Goal: Task Accomplishment & Management: Manage account settings

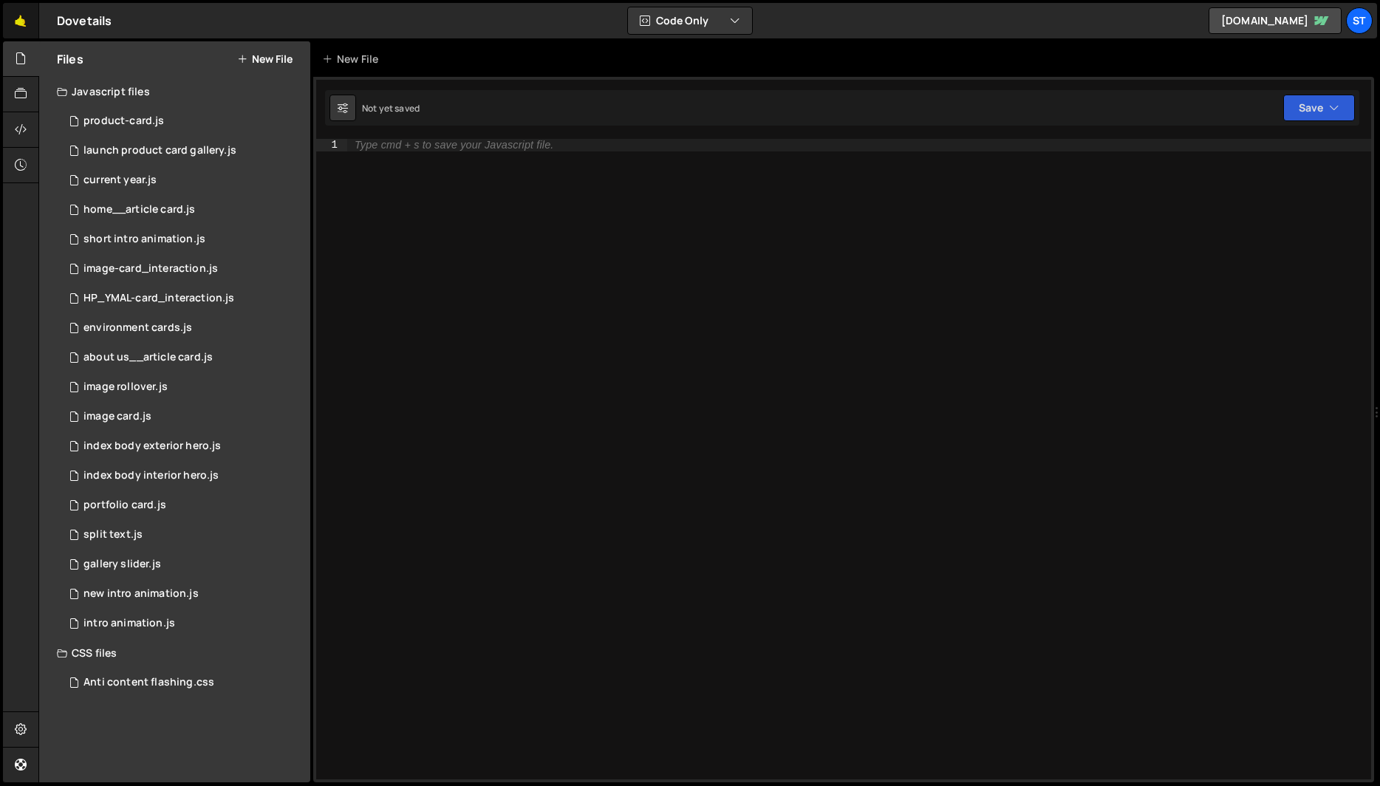
click at [18, 18] on link "🤙" at bounding box center [21, 20] width 36 height 35
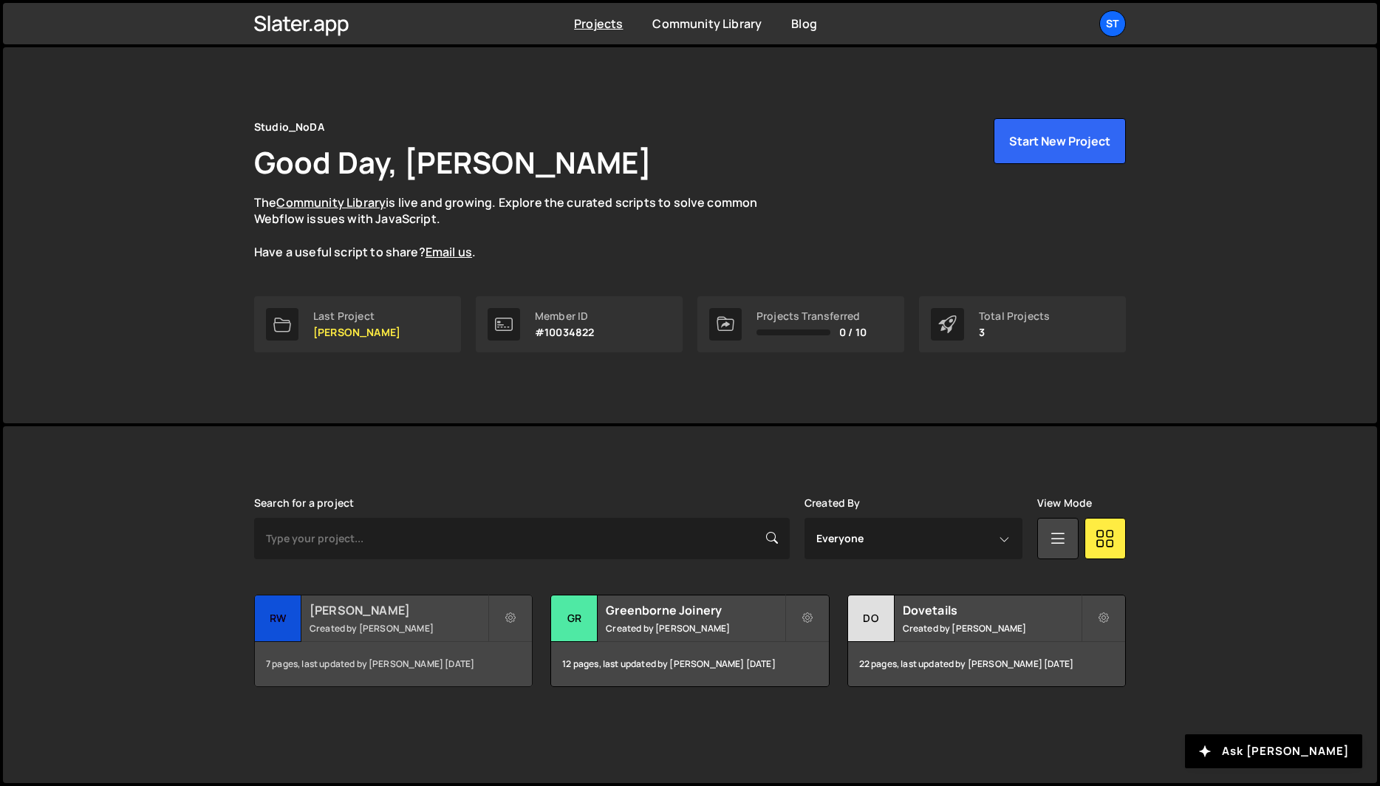
click at [433, 632] on small "Created by Kevin Davis" at bounding box center [399, 628] width 178 height 13
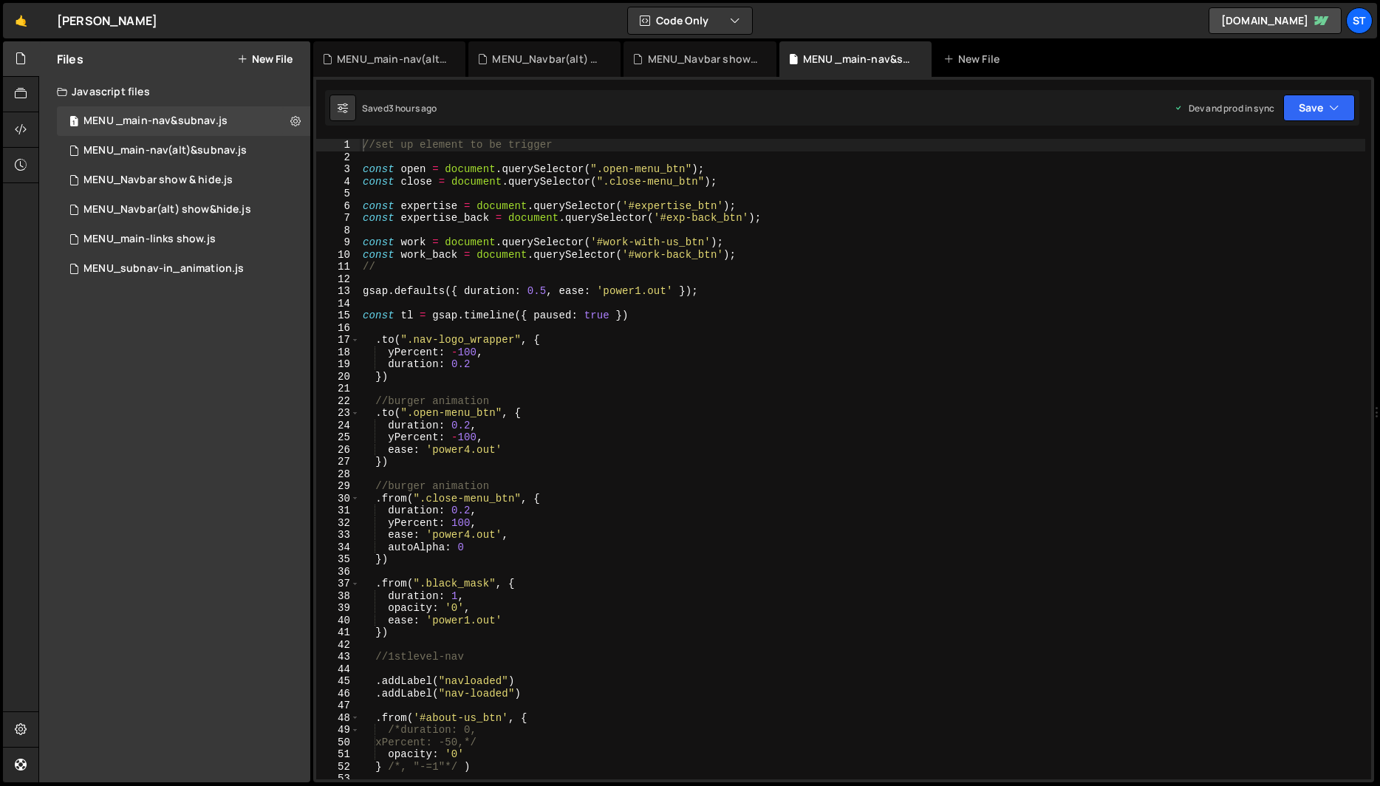
scroll to position [4094, 0]
click at [179, 151] on div "MENU_main-nav(alt)&subnav.js" at bounding box center [164, 150] width 163 height 13
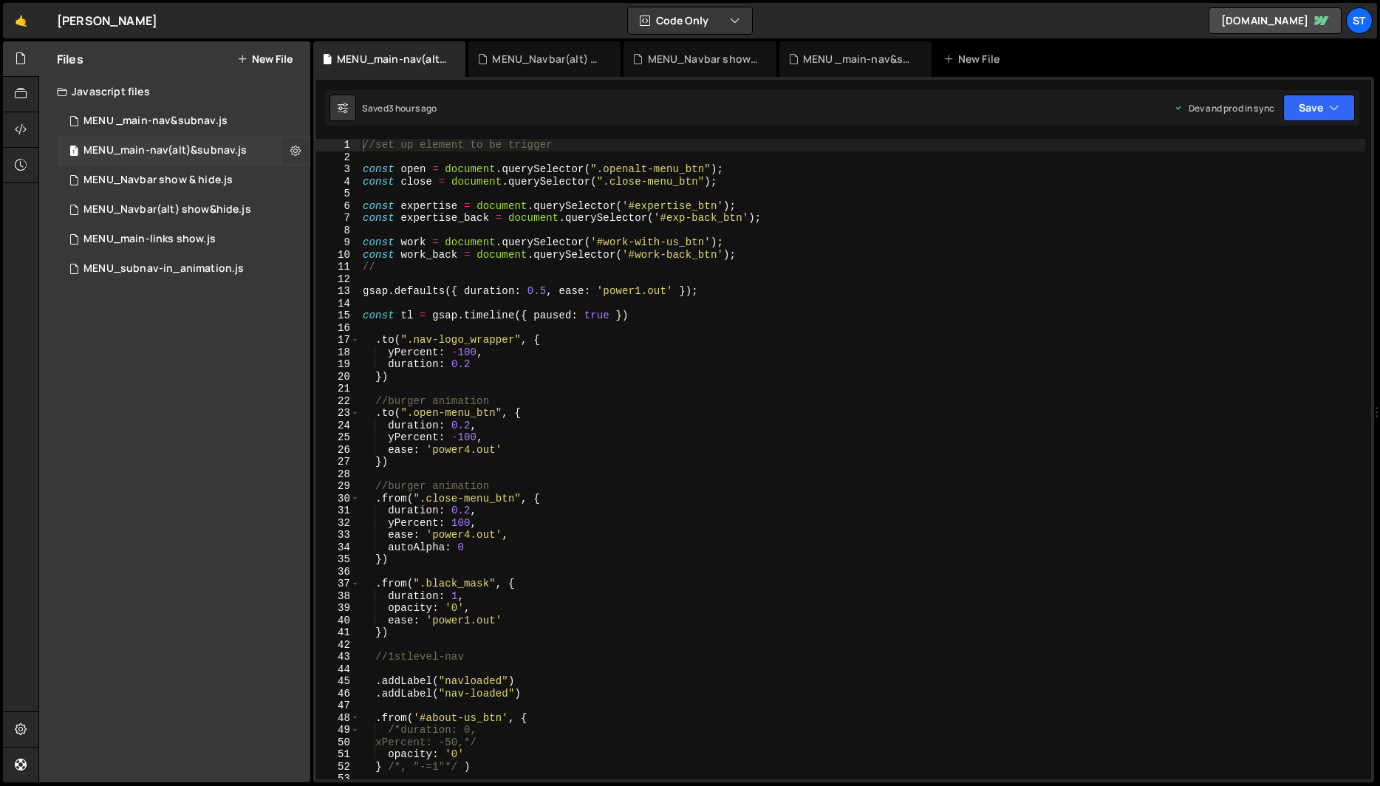
click at [294, 149] on icon at bounding box center [295, 150] width 10 height 14
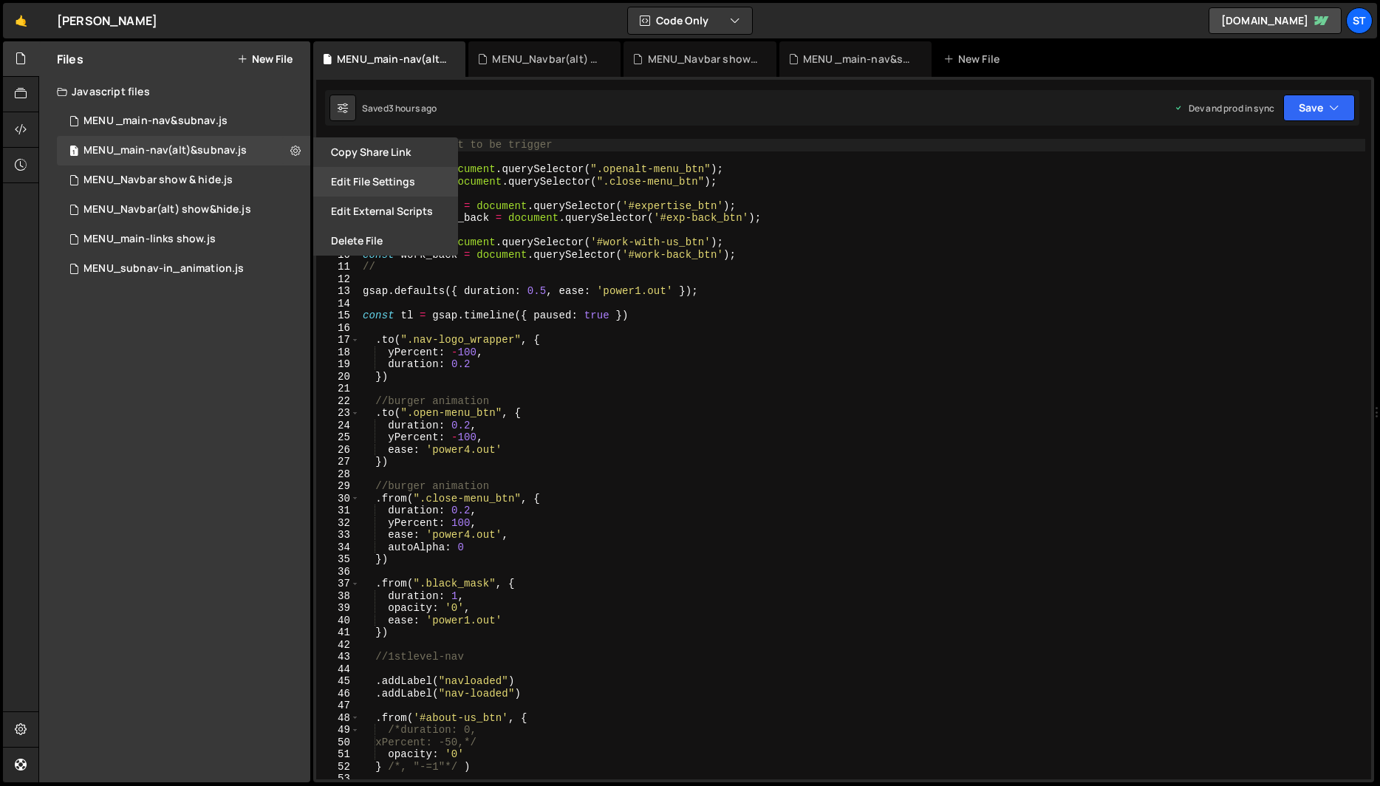
click at [391, 182] on button "Edit File Settings" at bounding box center [385, 182] width 145 height 30
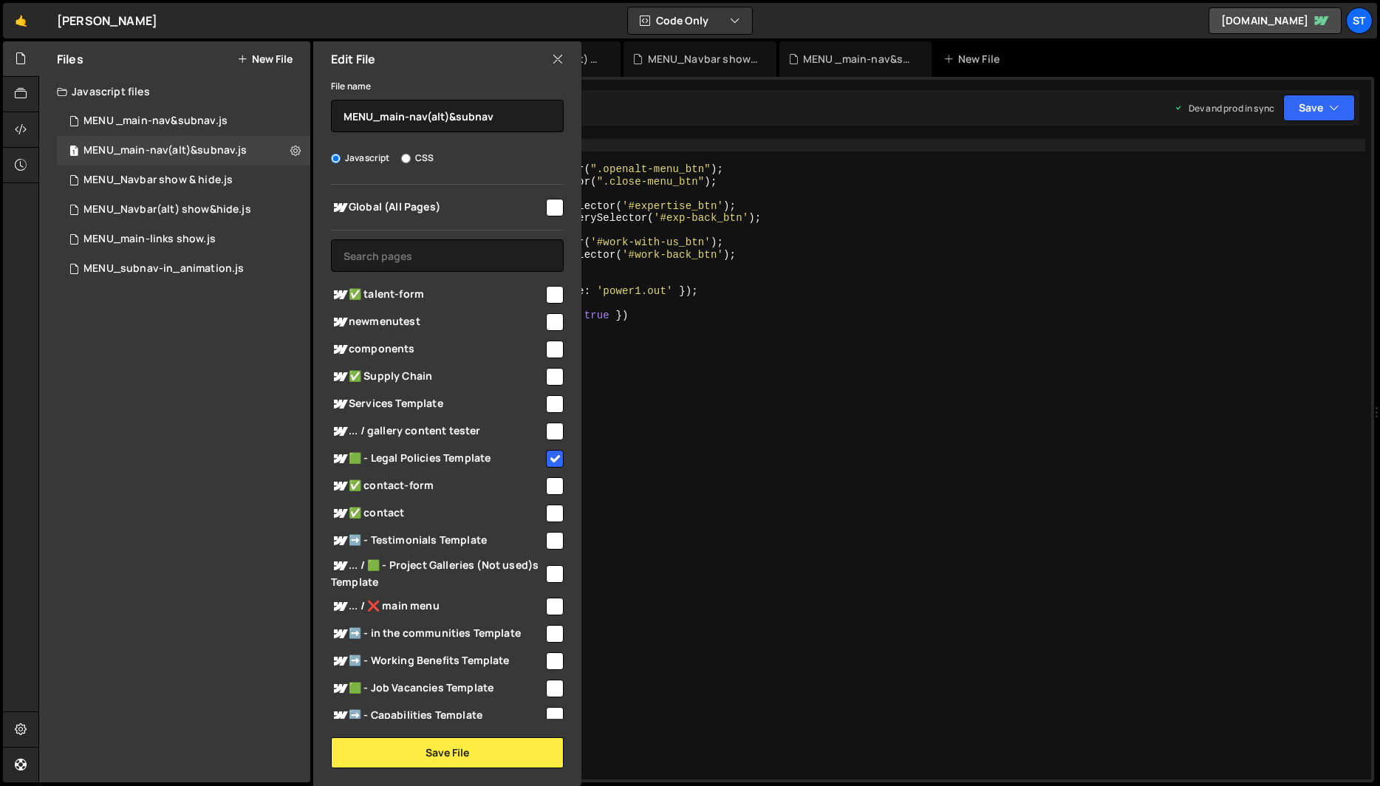
click at [547, 296] on input "checkbox" at bounding box center [555, 295] width 18 height 18
checkbox input "true"
click at [468, 742] on button "Save File" at bounding box center [447, 752] width 233 height 31
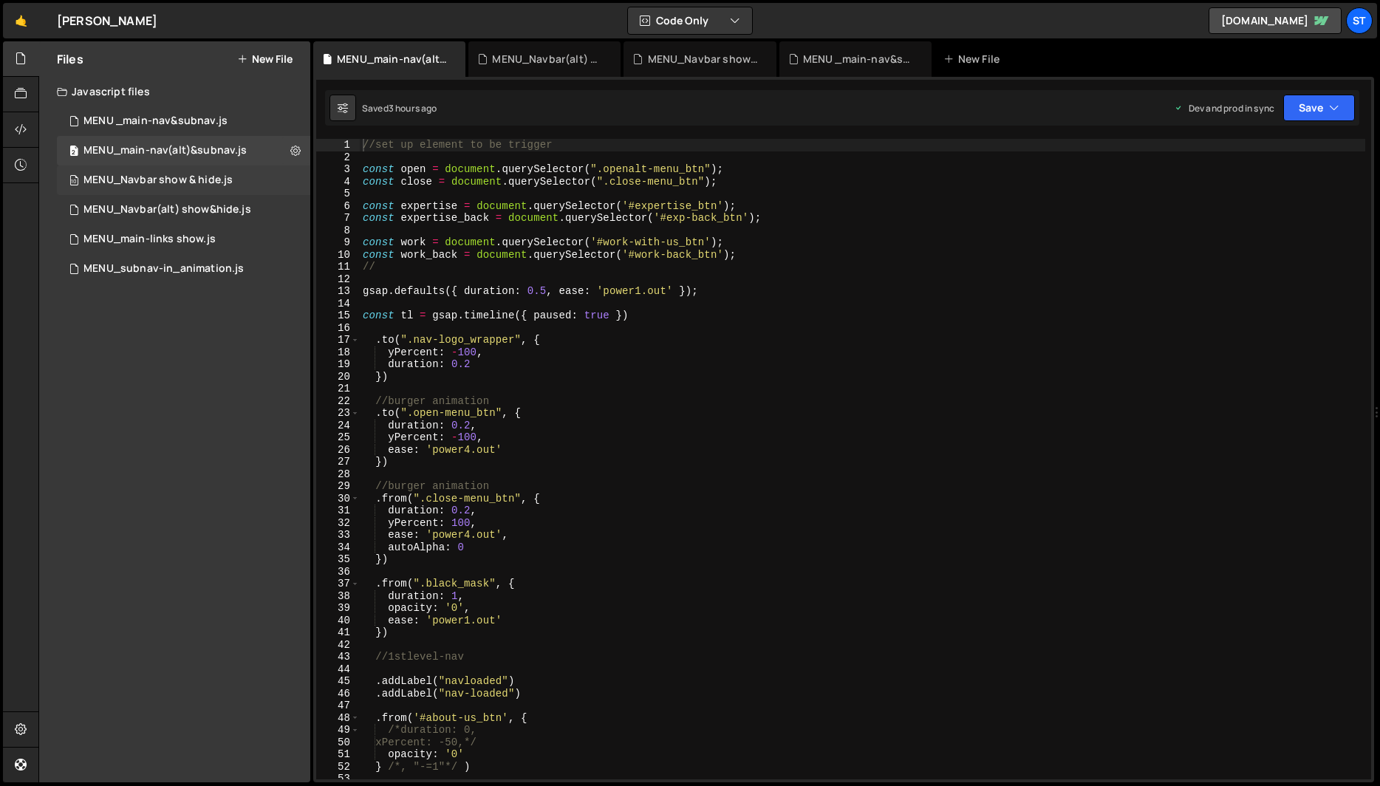
click at [185, 181] on div "MENU_Navbar show & hide.js" at bounding box center [157, 180] width 149 height 13
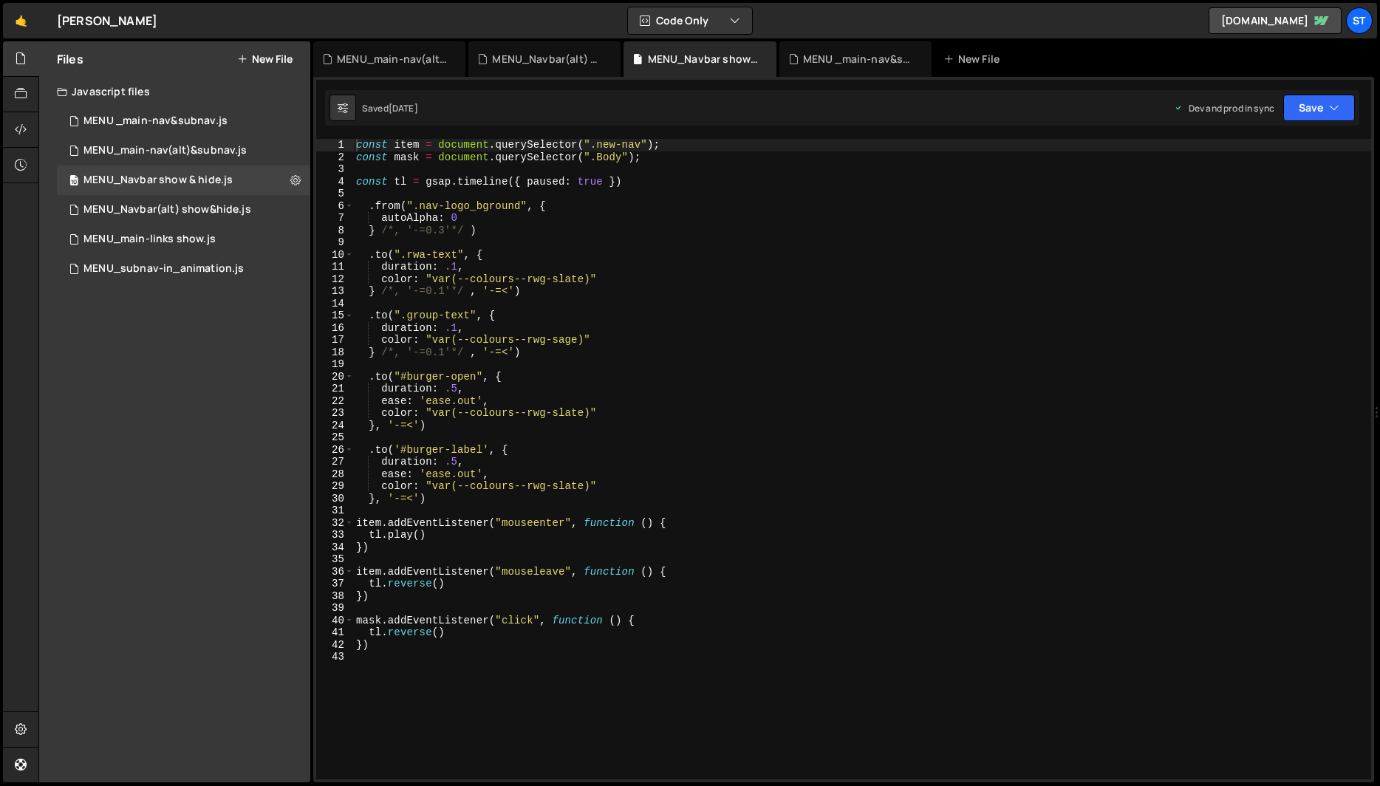
scroll to position [3159, 0]
click at [298, 177] on icon at bounding box center [295, 180] width 10 height 14
type input "MENU_Navbar show & hide"
radio input "true"
checkbox input "true"
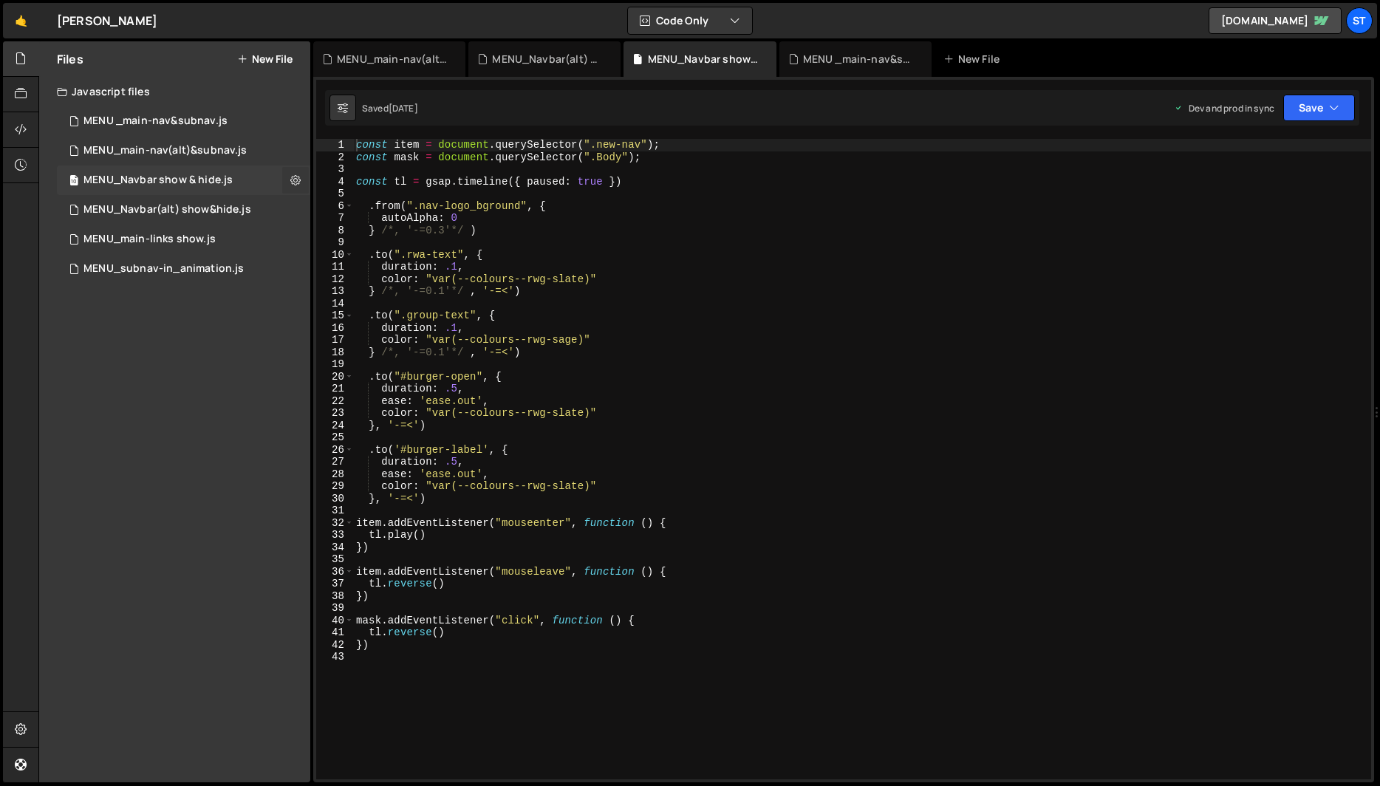
checkbox input "true"
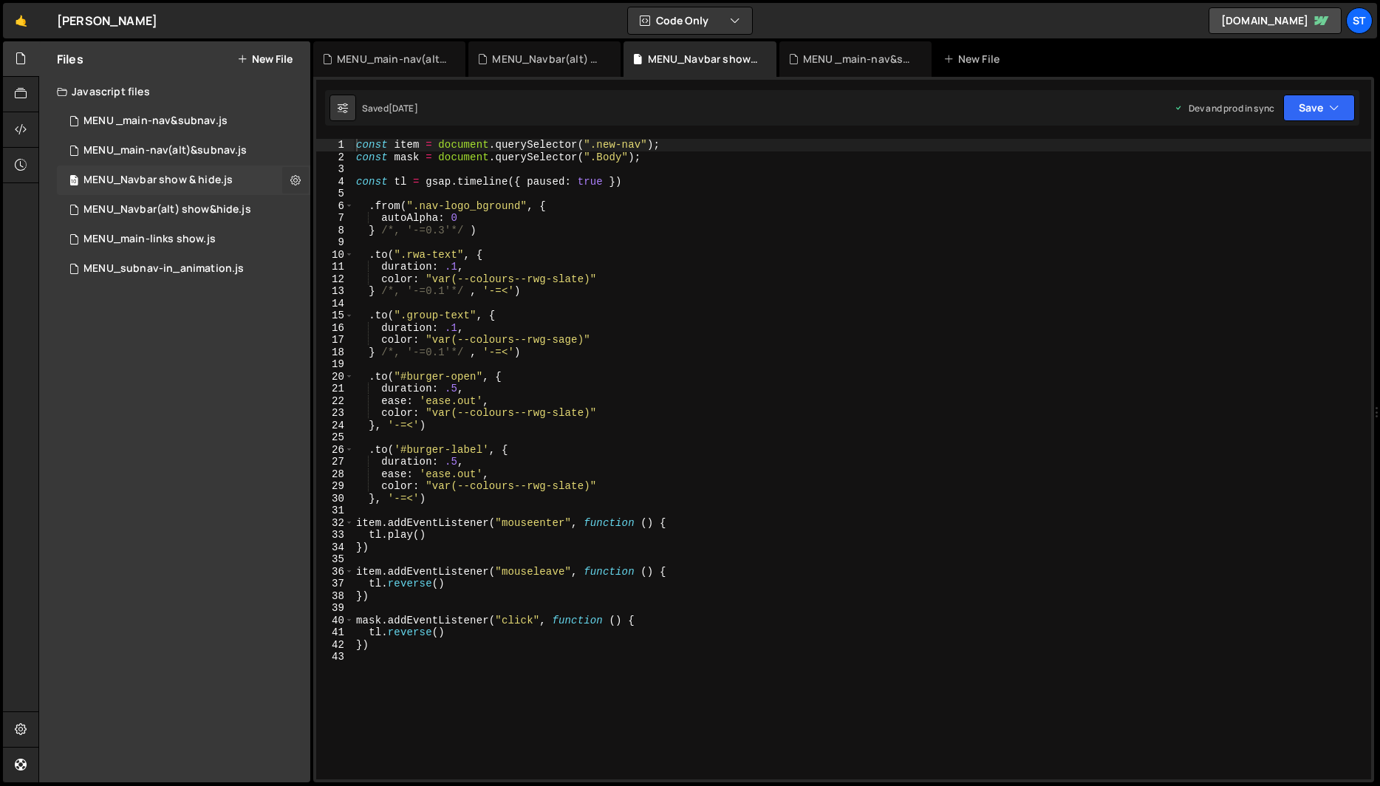
checkbox input "true"
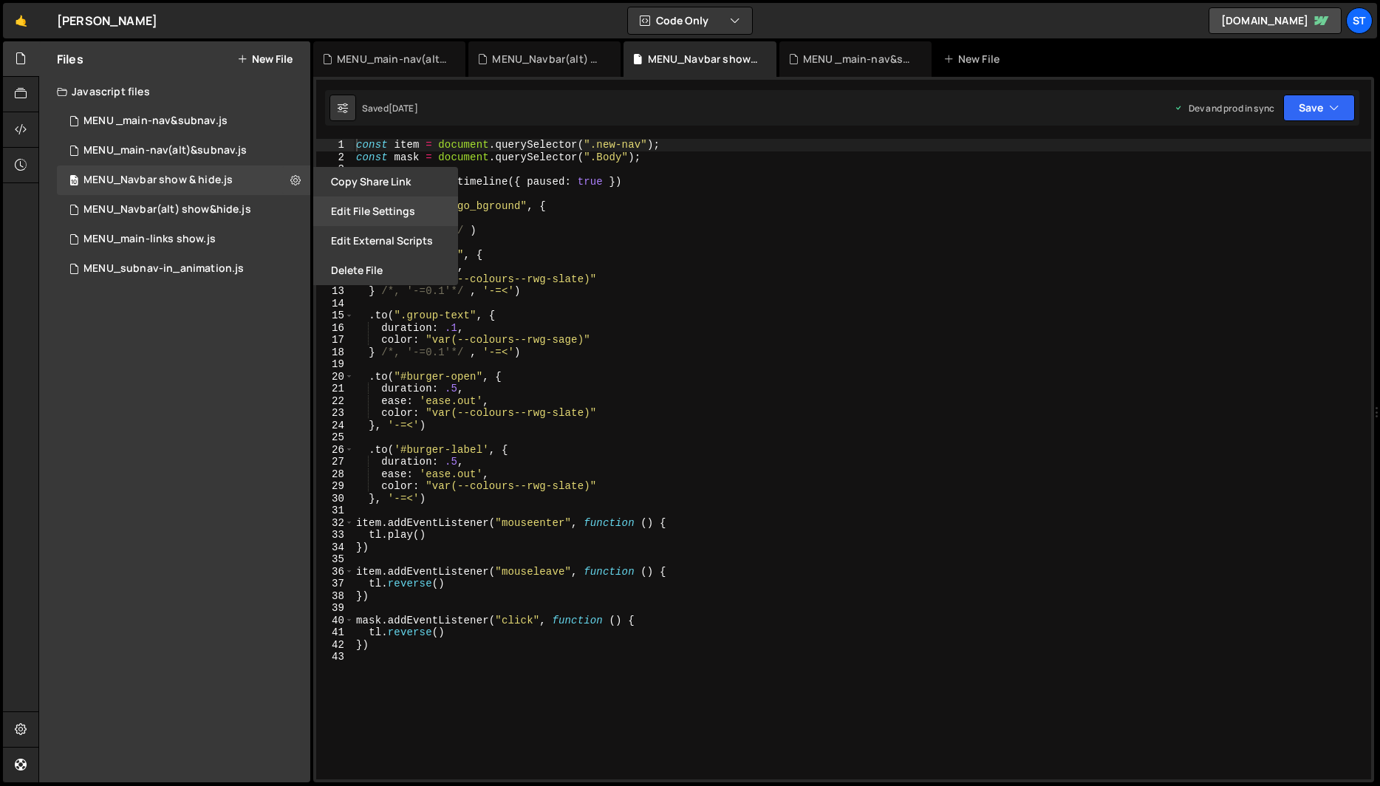
click at [387, 207] on button "Edit File Settings" at bounding box center [385, 212] width 145 height 30
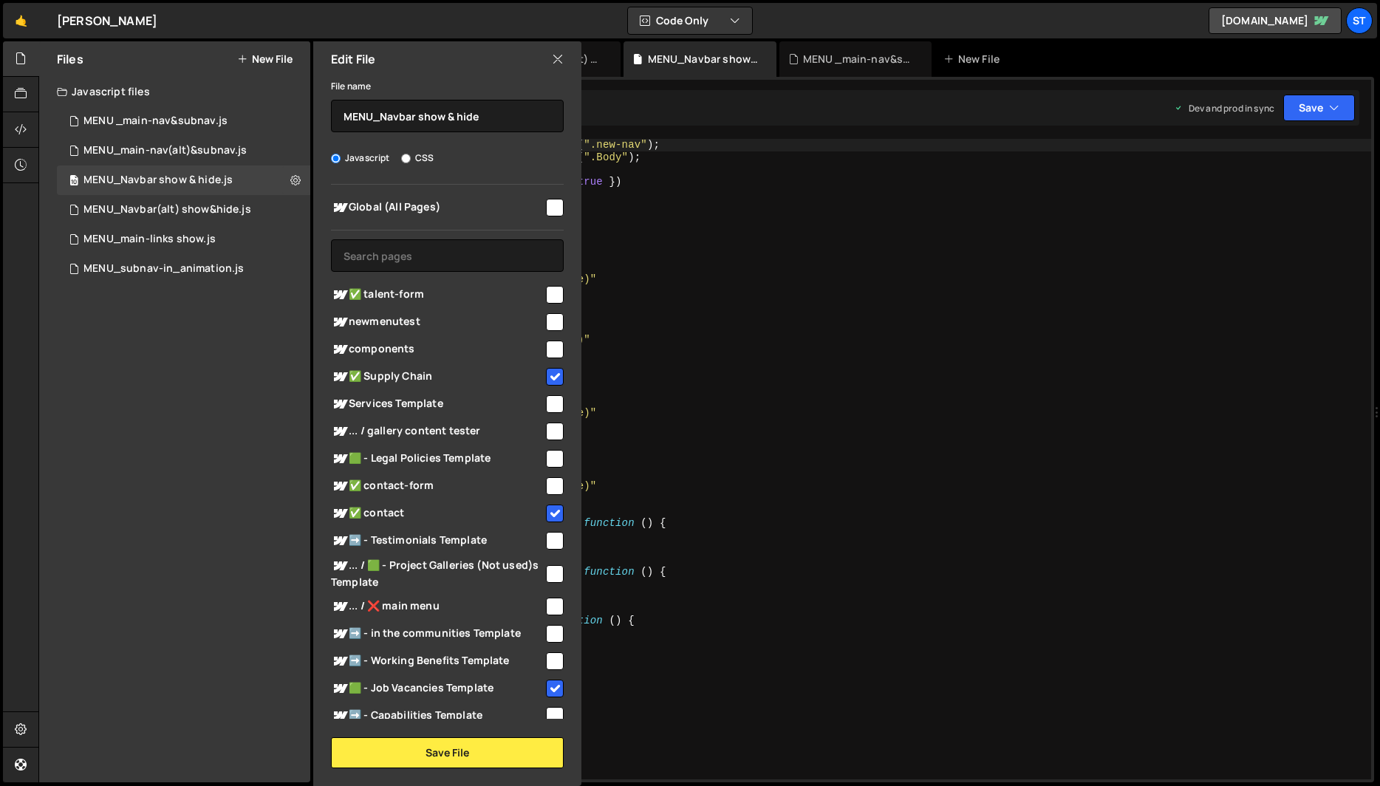
click at [554, 292] on input "checkbox" at bounding box center [555, 295] width 18 height 18
checkbox input "true"
click at [466, 753] on button "Save File" at bounding box center [447, 752] width 233 height 31
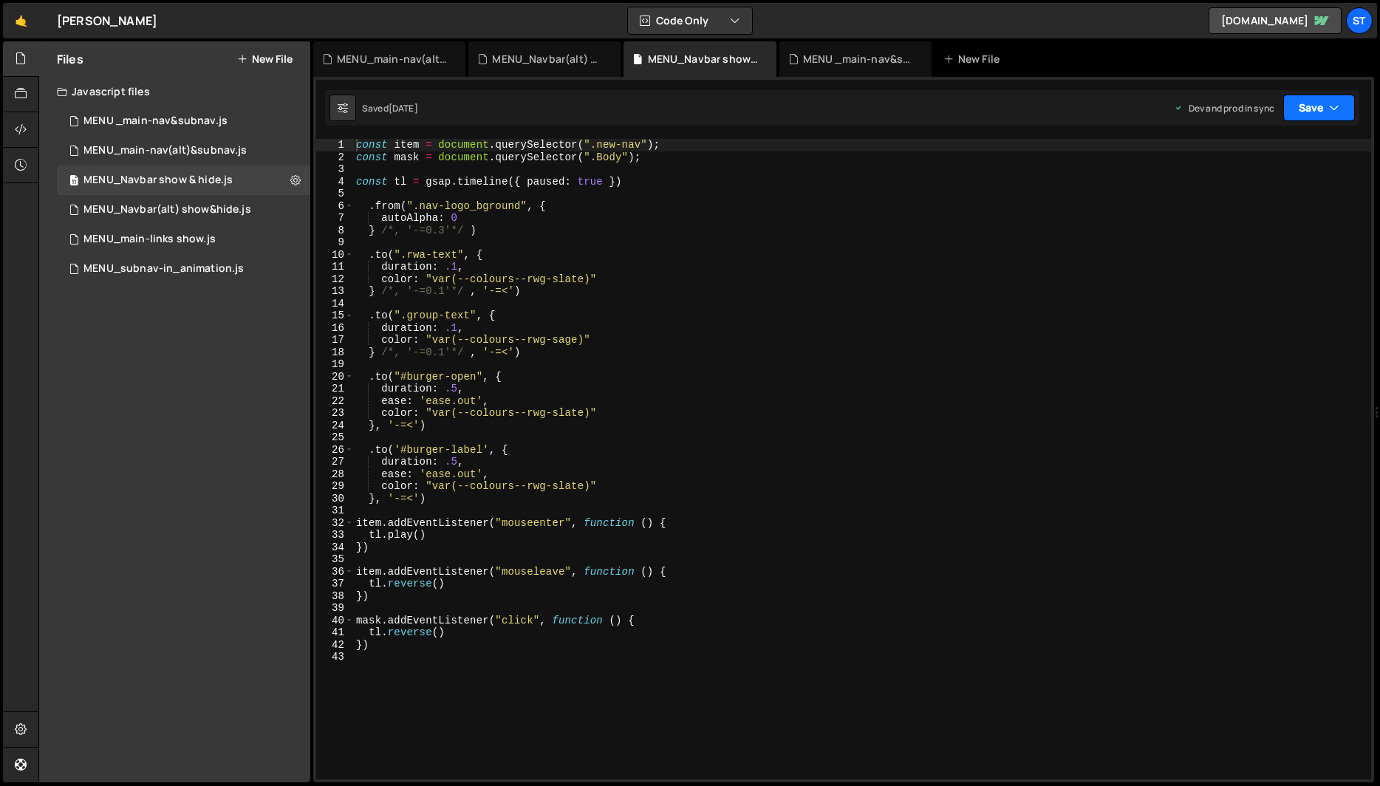
click at [1328, 109] on button "Save" at bounding box center [1319, 108] width 72 height 27
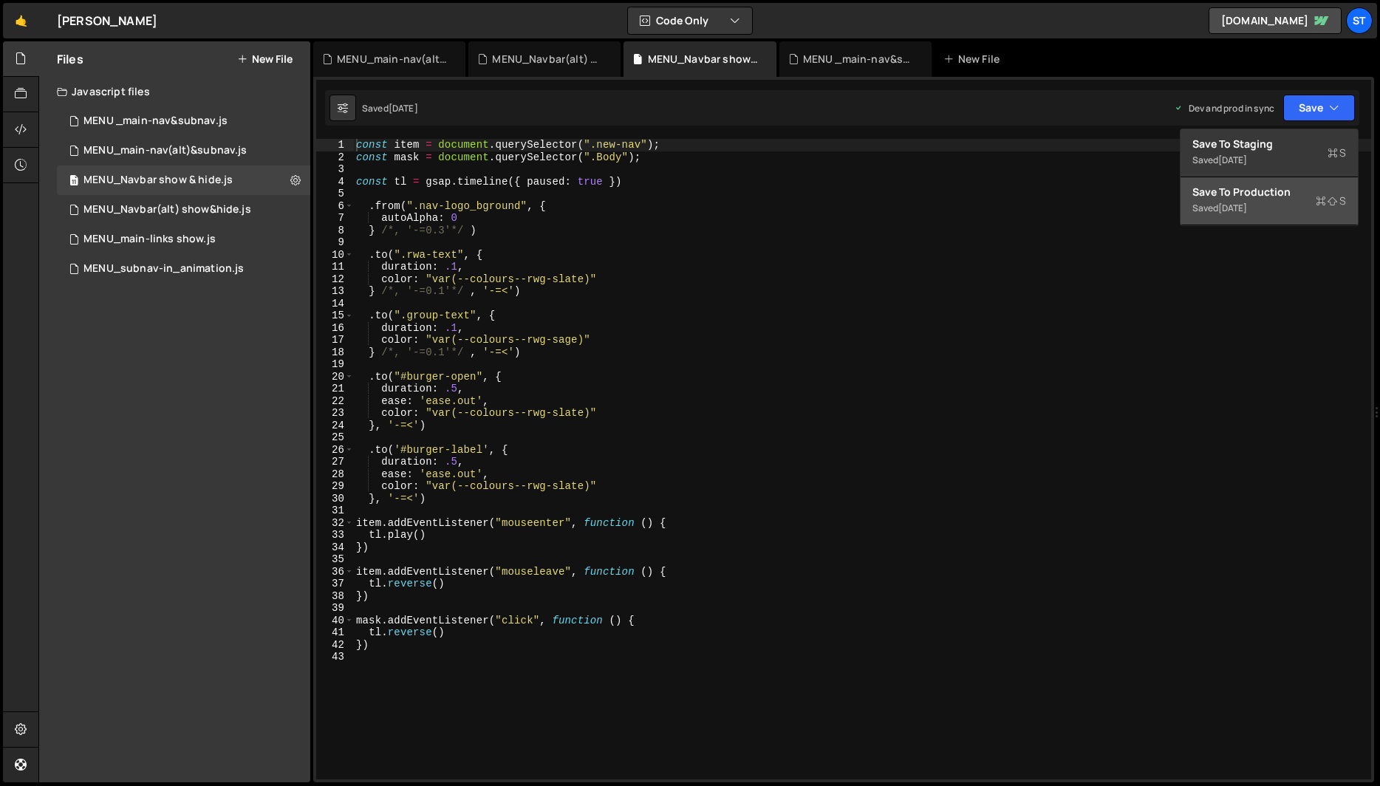
click at [1232, 193] on div "Save to Production S" at bounding box center [1269, 192] width 154 height 15
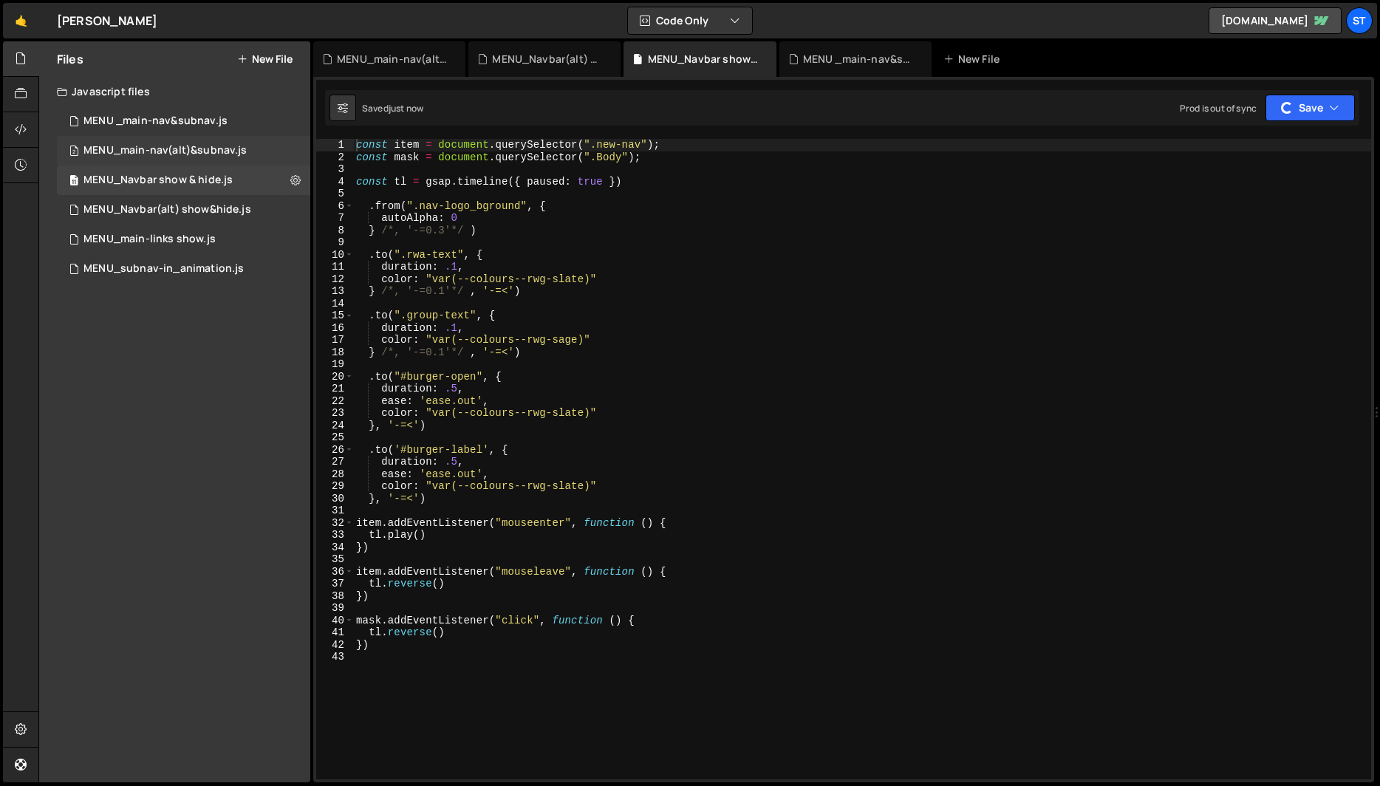
click at [181, 149] on div "MENU_main-nav(alt)&subnav.js" at bounding box center [164, 150] width 163 height 13
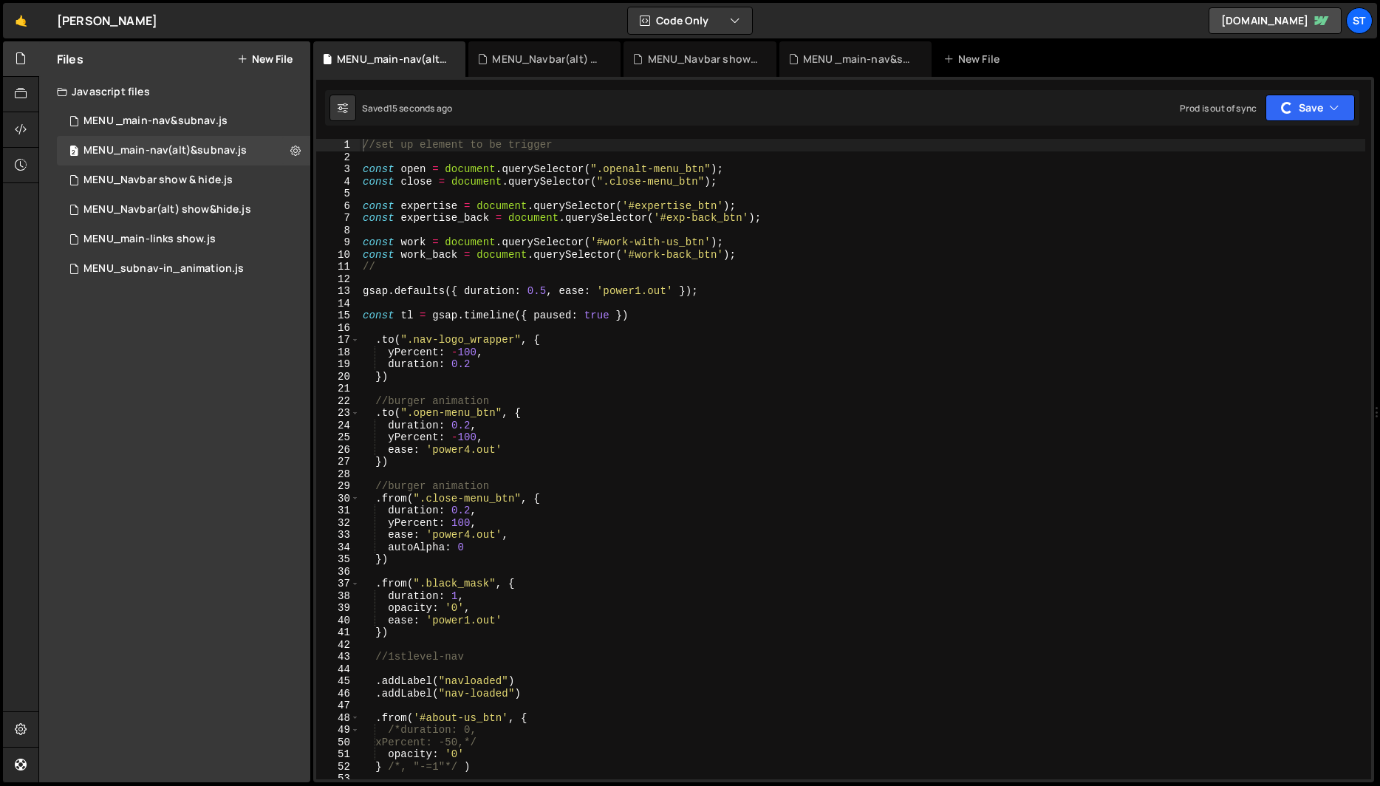
scroll to position [0, 0]
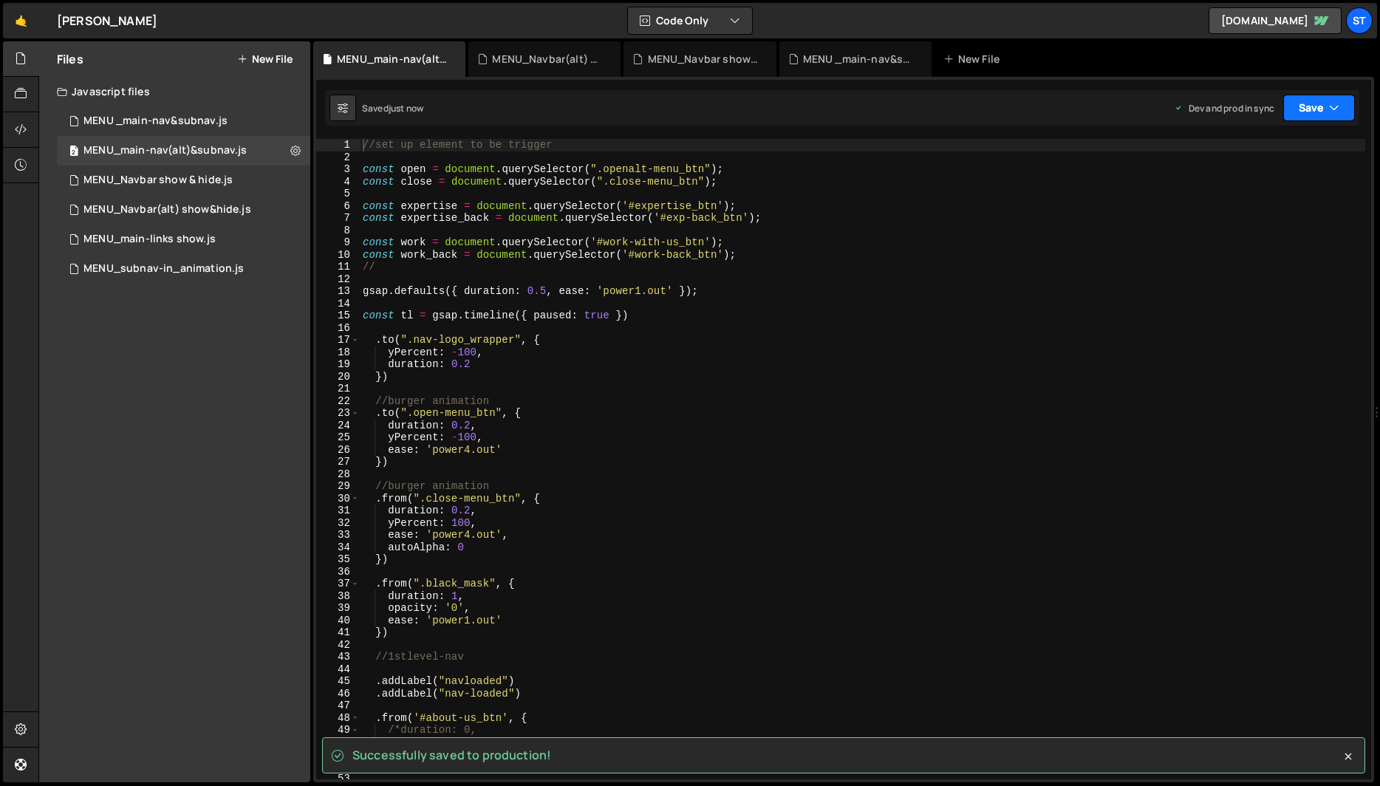
click at [1339, 105] on button "Save" at bounding box center [1319, 108] width 72 height 27
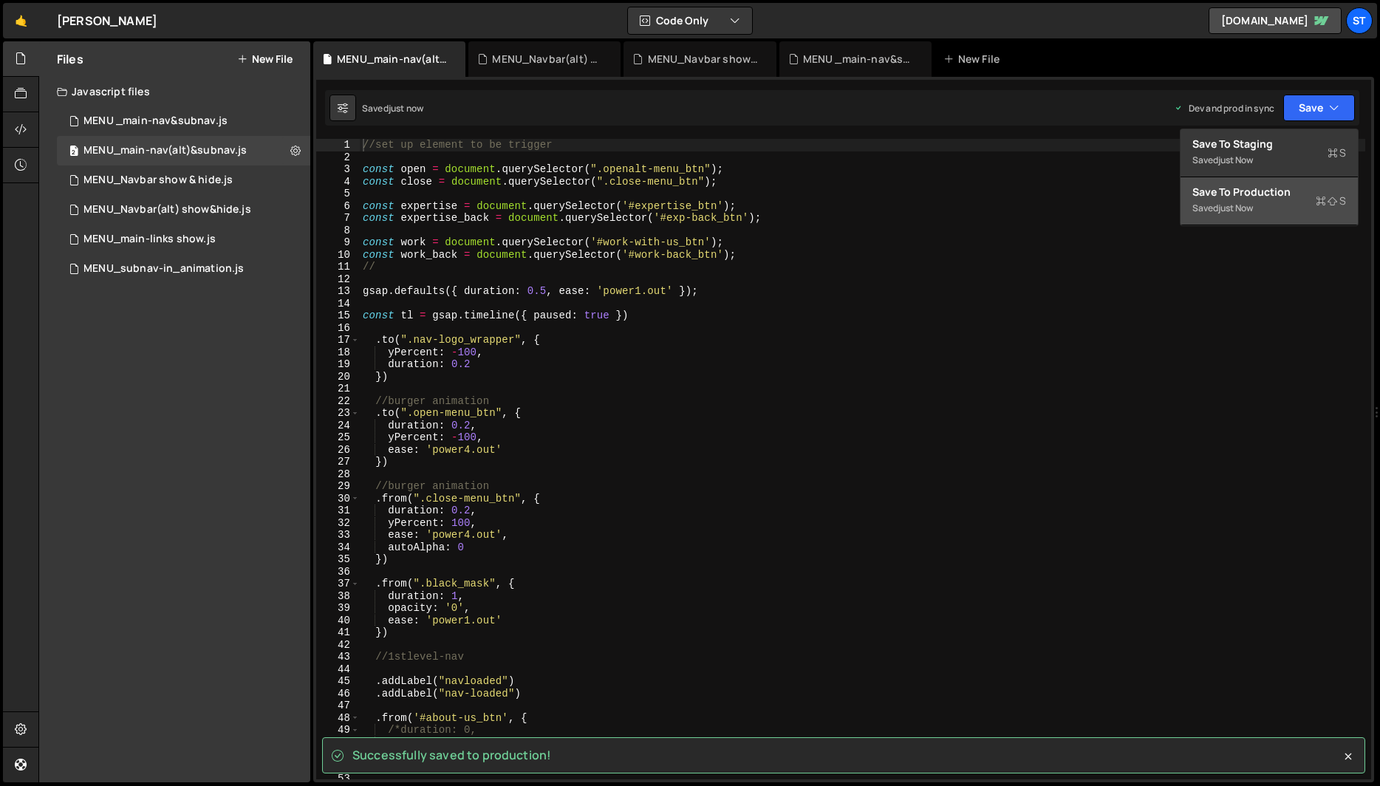
click at [1246, 195] on div "Save to Production S" at bounding box center [1269, 192] width 154 height 15
